Goal: Check status: Check status

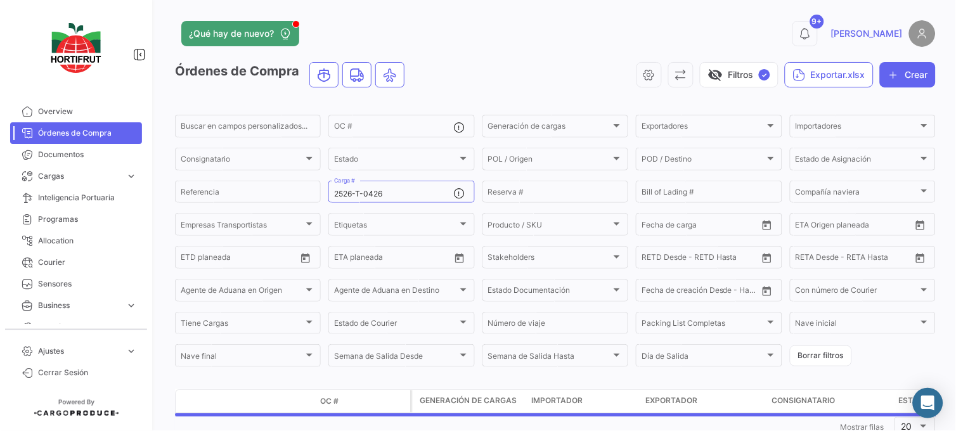
drag, startPoint x: 416, startPoint y: 189, endPoint x: 322, endPoint y: 190, distance: 94.5
click at [322, 190] on form "Buscar en [PERSON_NAME] personalizados... OC # Generación [PERSON_NAME] Generac…" at bounding box center [555, 241] width 761 height 256
paste input "526-T-0496"
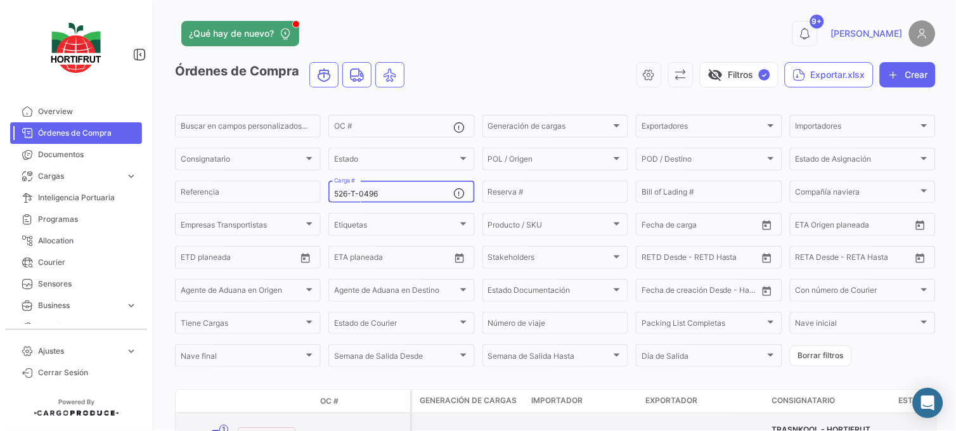
type input "526-T-0496"
click at [339, 429] on link "PO00000043469" at bounding box center [362, 434] width 85 height 11
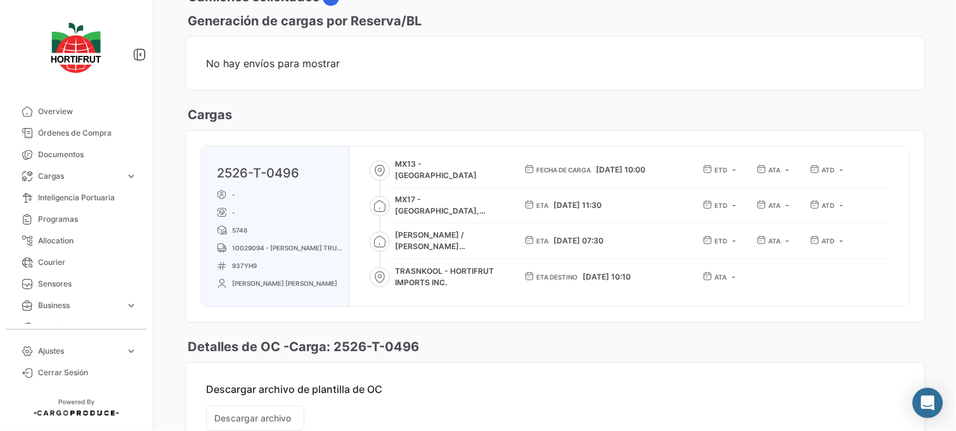
scroll to position [765, 0]
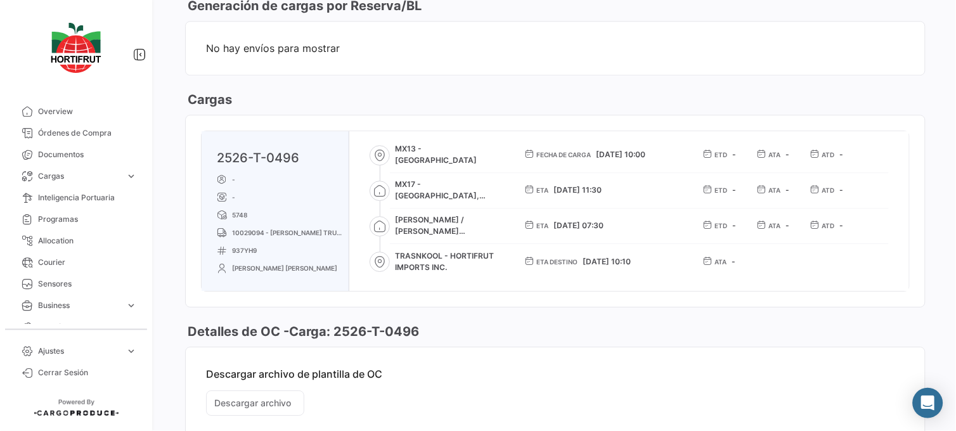
drag, startPoint x: 305, startPoint y: 162, endPoint x: 203, endPoint y: 157, distance: 102.2
click at [204, 157] on div "2526-T-0496 - - 5748 10029094 - [PERSON_NAME] TRUCKING 937YH9 [PERSON_NAME] [PE…" at bounding box center [276, 211] width 148 height 160
copy link "2526-T-0496"
click at [81, 129] on span "Órdenes de Compra" at bounding box center [87, 132] width 99 height 11
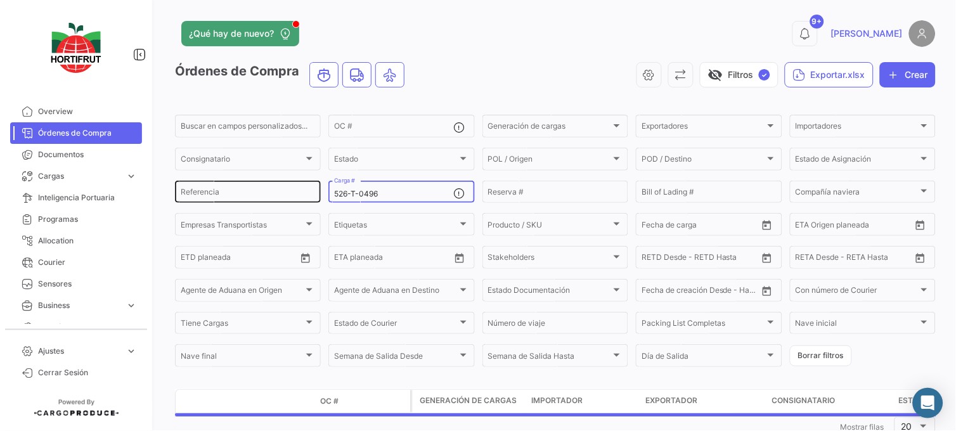
drag, startPoint x: 402, startPoint y: 194, endPoint x: 292, endPoint y: 192, distance: 110.4
click at [0, 0] on div "Buscar en [PERSON_NAME] personalizados... OC # Generación [PERSON_NAME] Generac…" at bounding box center [0, 0] width 0 height 0
paste input "2526-T-0418"
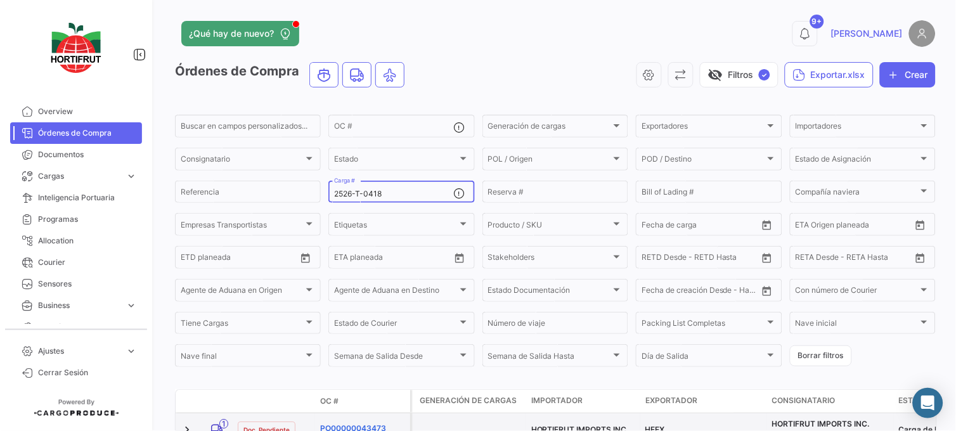
type input "2526-T-0418"
click at [372, 426] on link "PO00000043473" at bounding box center [362, 428] width 85 height 11
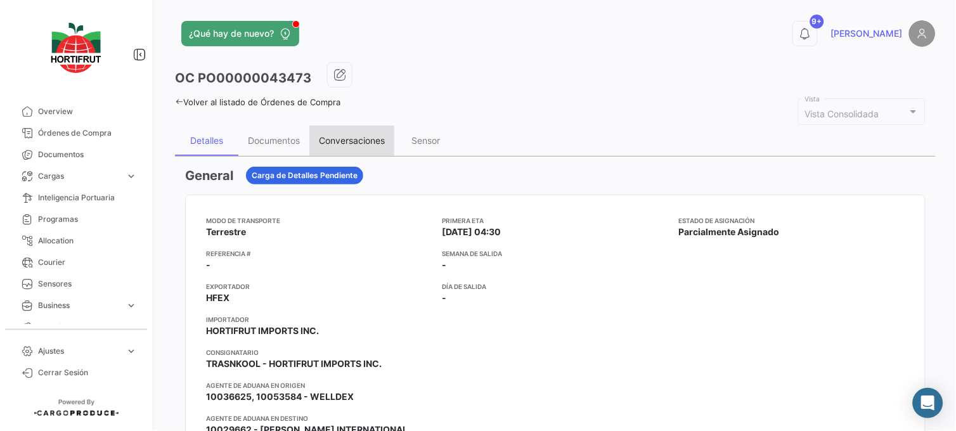
click at [351, 136] on div "Conversaciones" at bounding box center [352, 140] width 66 height 11
